Goal: Information Seeking & Learning: Understand process/instructions

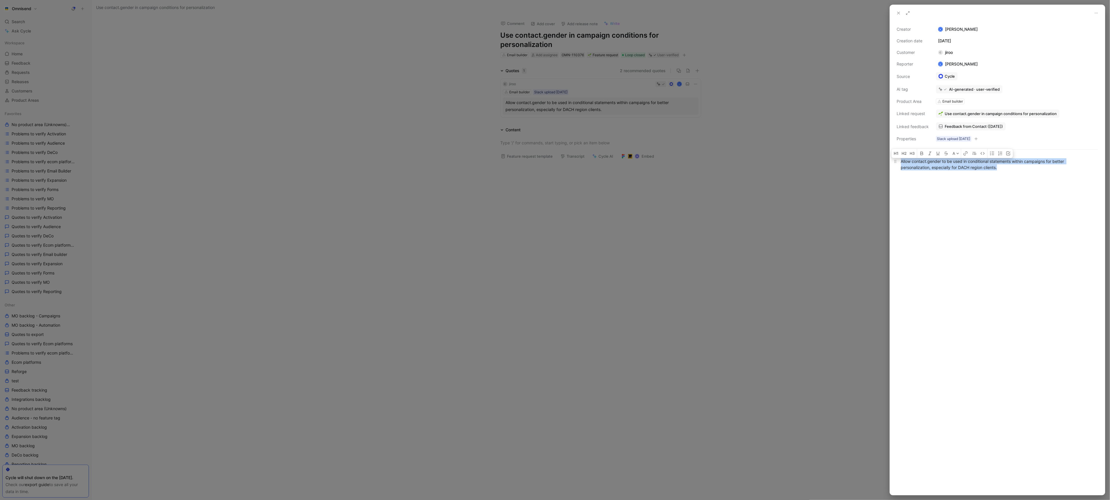
drag, startPoint x: 1034, startPoint y: 168, endPoint x: 891, endPoint y: 164, distance: 143.1
click at [891, 164] on p "Allow contact.gender to be used in conditional statements within campaigns for …" at bounding box center [997, 164] width 215 height 16
copy div "Allow contact.gender to be used in conditional statements within campaigns for …"
click at [989, 31] on button "jiroo" at bounding box center [993, 31] width 8 height 7
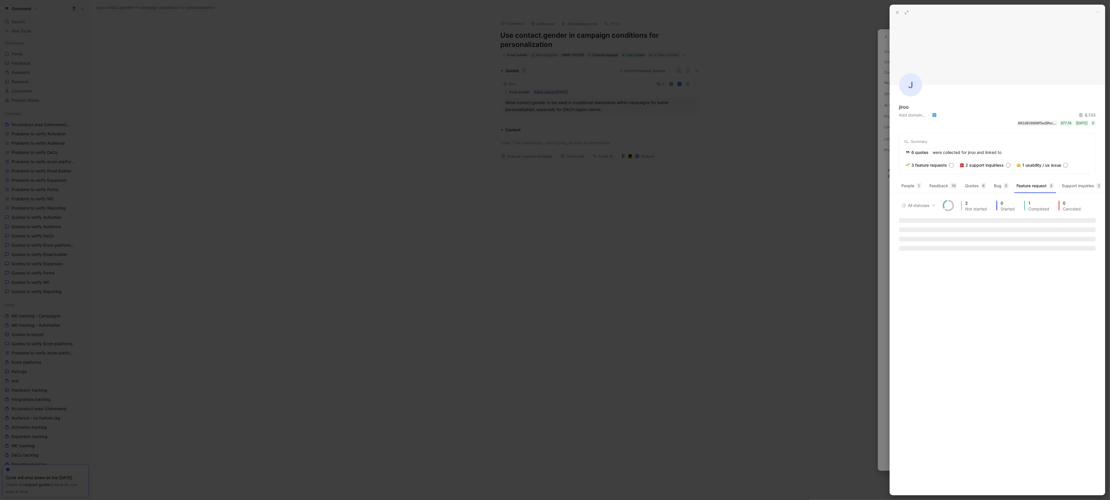
click at [1026, 124] on div "683d836668f5ed9fec54506b" at bounding box center [1037, 123] width 38 height 6
click at [733, 112] on div at bounding box center [555, 250] width 1110 height 500
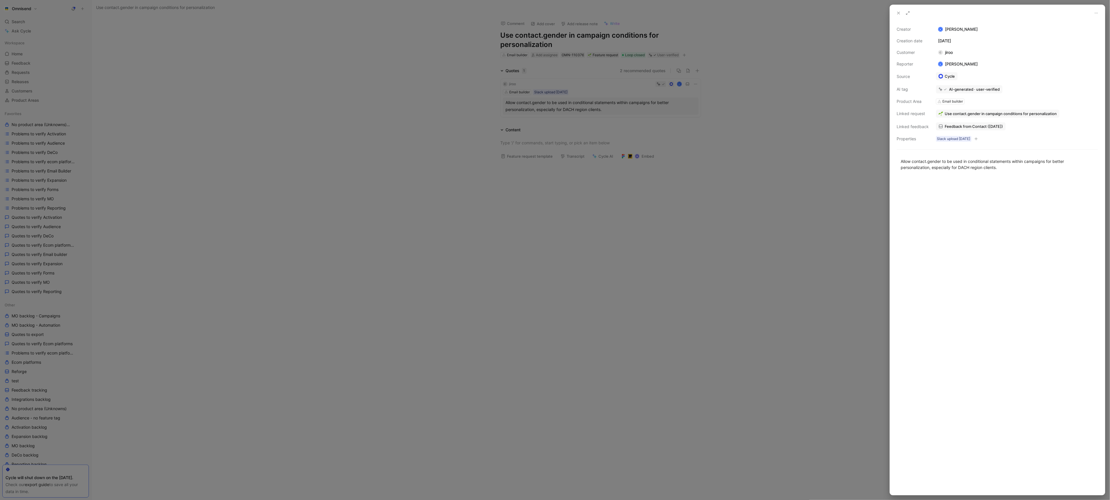
click at [535, 188] on div at bounding box center [555, 250] width 1110 height 500
